Goal: Check status: Check status

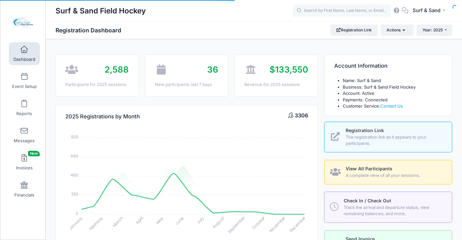
select select
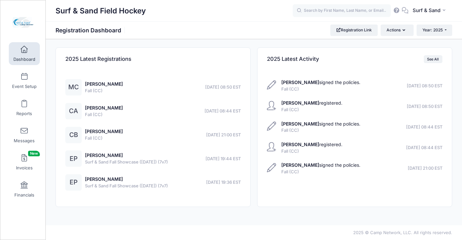
scroll to position [1344, 0]
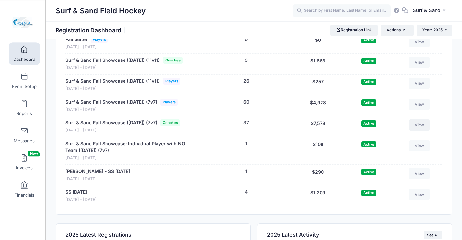
click at [418, 130] on link "View" at bounding box center [419, 124] width 21 height 11
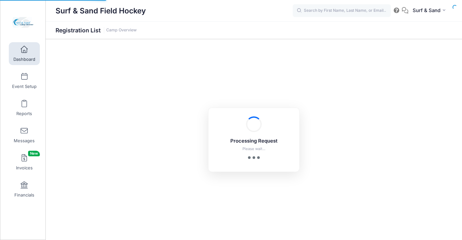
select select "10"
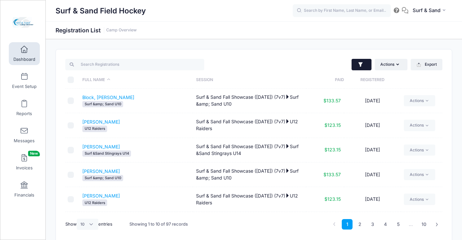
click at [367, 60] on button "button" at bounding box center [362, 65] width 20 height 12
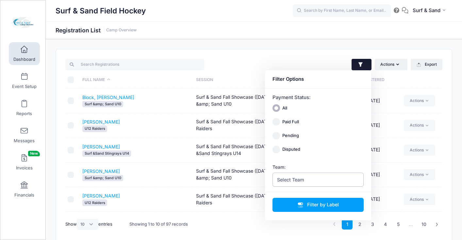
click at [332, 176] on span "Select Team" at bounding box center [319, 180] width 92 height 14
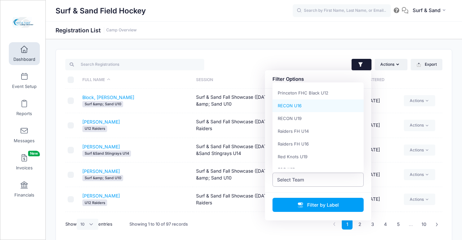
select select "RECON U16"
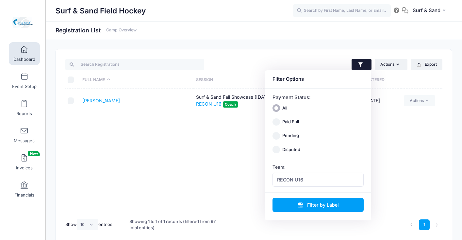
click at [213, 175] on div "Full Name Session Paid Registered Philben, Ellie Surf & Sand Fall Showcase (Nov…" at bounding box center [253, 152] width 377 height 126
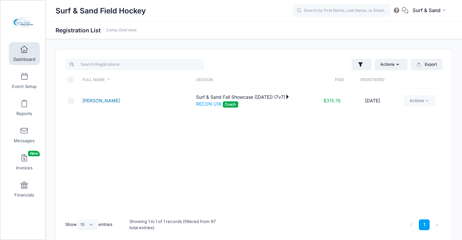
click at [102, 100] on link "Philben, Ellie" at bounding box center [101, 101] width 38 height 6
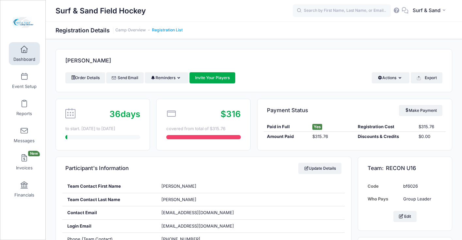
click at [171, 30] on link "Registration List" at bounding box center [167, 30] width 31 height 5
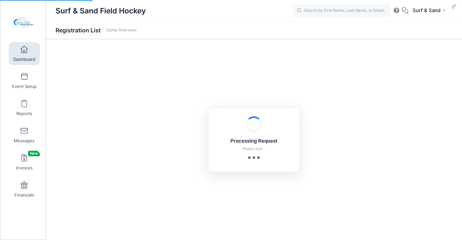
select select "10"
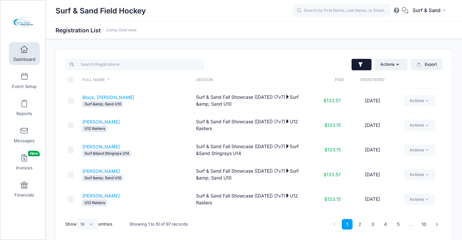
click at [362, 67] on icon "button" at bounding box center [361, 64] width 7 height 7
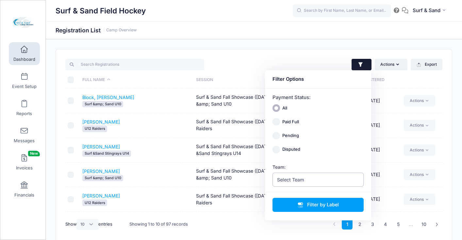
click at [310, 179] on span "Select Team" at bounding box center [319, 180] width 92 height 14
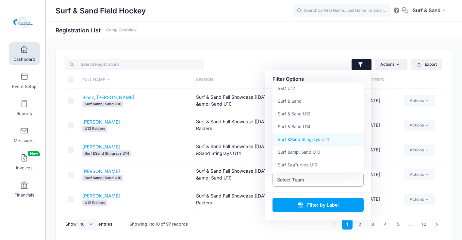
scroll to position [372, 0]
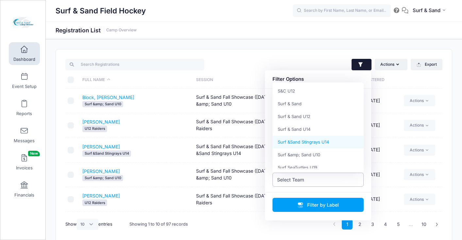
select select "Surf &Sand Stingrays U14"
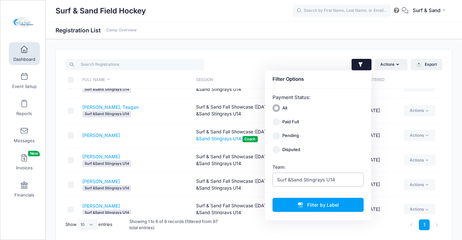
scroll to position [22, 0]
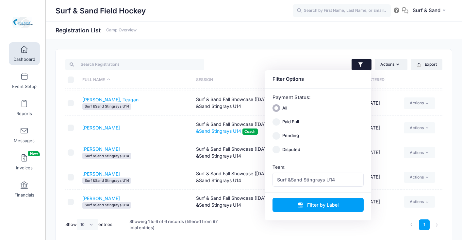
click at [246, 60] on div at bounding box center [158, 64] width 192 height 13
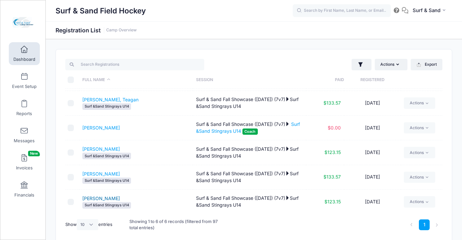
click at [113, 198] on link "Valentino, Regan" at bounding box center [101, 198] width 38 height 6
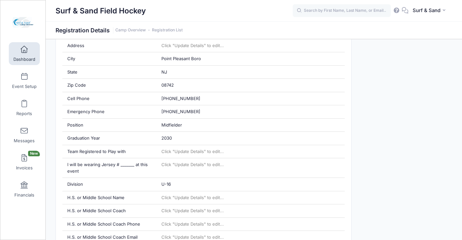
scroll to position [96, 0]
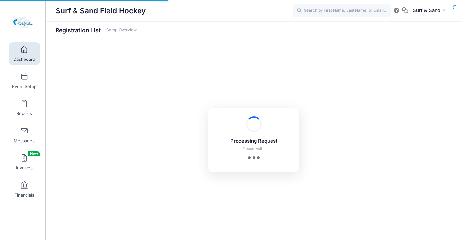
select select "10"
